Goal: Transaction & Acquisition: Purchase product/service

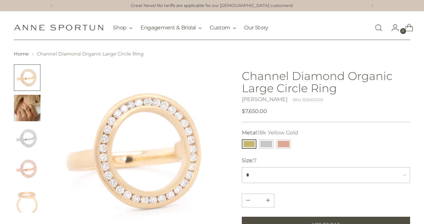
click at [251, 144] on button "18k Yellow Gold" at bounding box center [249, 144] width 15 height 9
click at [268, 143] on button "14k White Gold" at bounding box center [266, 144] width 15 height 9
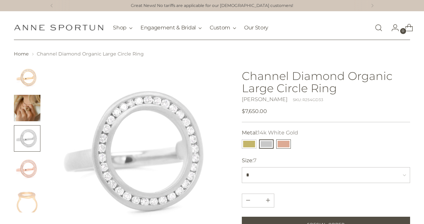
click at [287, 143] on button "14k Rose Gold" at bounding box center [283, 144] width 15 height 9
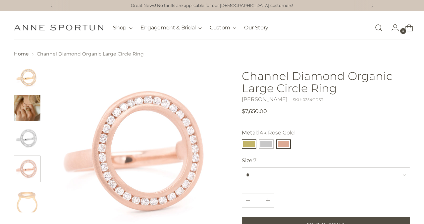
click at [250, 144] on button "18k Yellow Gold" at bounding box center [249, 144] width 15 height 9
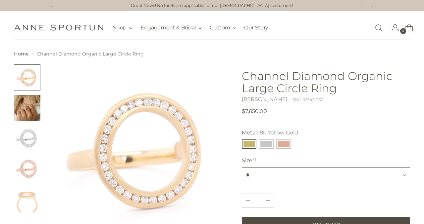
click at [299, 176] on select "* * *** * *** *** * ***" at bounding box center [326, 175] width 168 height 16
select select "*"
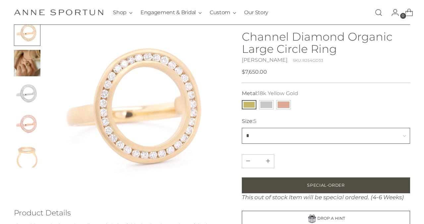
scroll to position [36, 0]
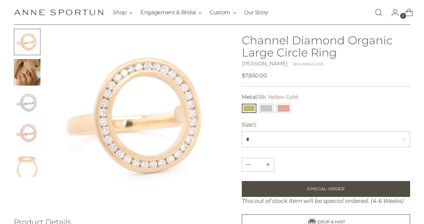
click at [30, 75] on img "Change image to image 2" at bounding box center [27, 72] width 26 height 26
